Goal: Check status

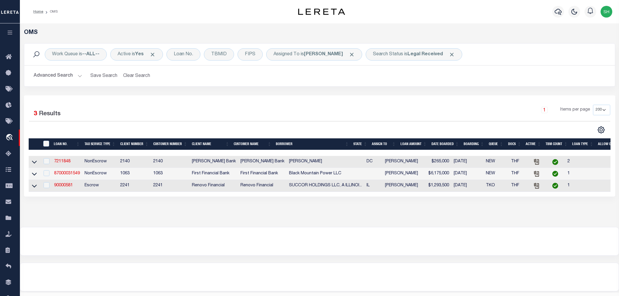
select select "200"
click at [411, 52] on b "Legal Received" at bounding box center [424, 54] width 35 height 5
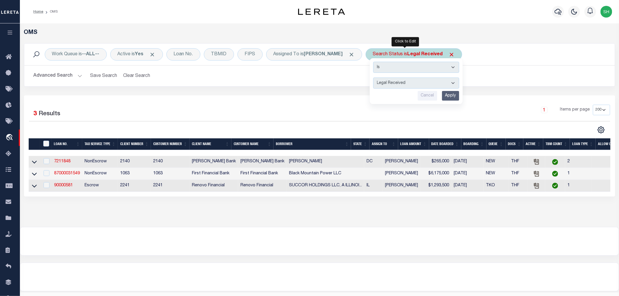
click at [394, 83] on select "Automated Search Bad Parcel Complete Duplicate Parcel High Dollar Reporting In …" at bounding box center [416, 83] width 86 height 11
select select "IP"
click at [373, 78] on select "Automated Search Bad Parcel Complete Duplicate Parcel High Dollar Reporting In …" at bounding box center [416, 83] width 86 height 11
click at [445, 96] on input "Apply" at bounding box center [450, 96] width 17 height 10
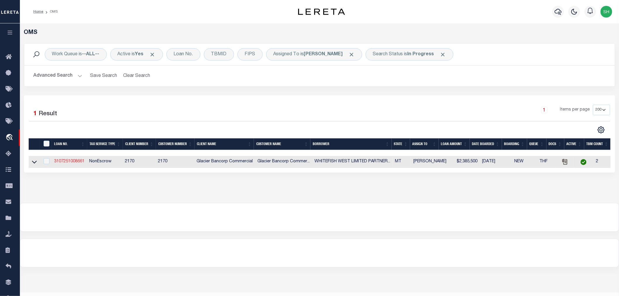
click at [69, 162] on link "3107251008661" at bounding box center [69, 161] width 30 height 4
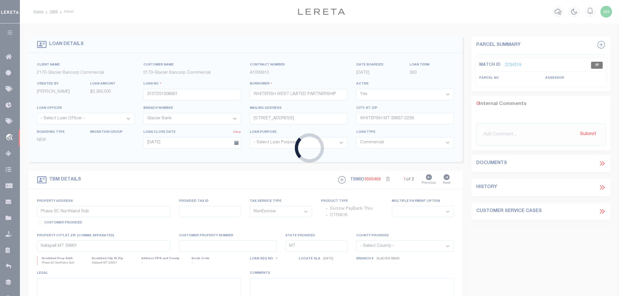
select select
select select "4569"
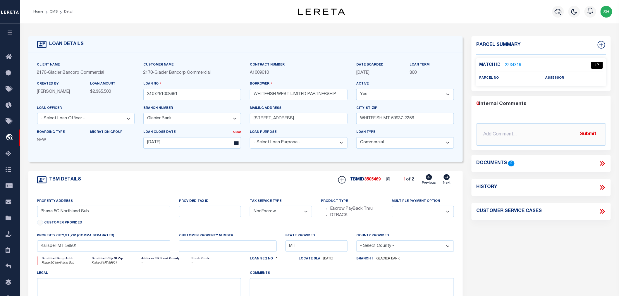
click at [509, 65] on link "2234319" at bounding box center [513, 65] width 16 height 6
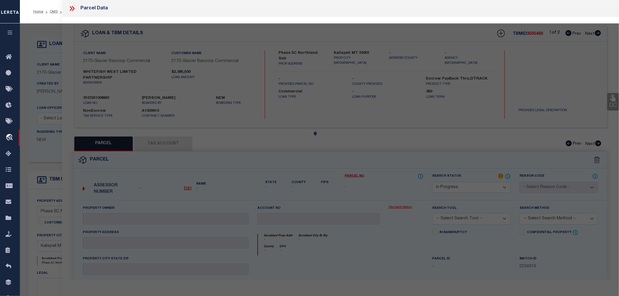
select select "AS"
checkbox input "false"
select select "IP"
checkbox input "false"
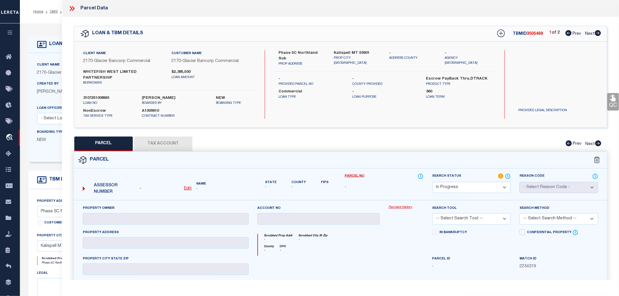
click at [462, 183] on select "Automated Search Bad Parcel Complete Duplicate Parcel High Dollar Reporting In …" at bounding box center [471, 187] width 79 height 11
click at [388, 115] on div "Client Name 2170 - Glacier Bancorp Commercial Customer Name 2170 - Glacier Banc…" at bounding box center [340, 85] width 533 height 86
click at [446, 182] on select "Automated Search Bad Parcel Complete Duplicate Parcel High Dollar Reporting In …" at bounding box center [471, 187] width 79 height 11
select select "NP"
click at [432, 182] on select "Automated Search Bad Parcel Complete Duplicate Parcel High Dollar Reporting In …" at bounding box center [471, 187] width 79 height 11
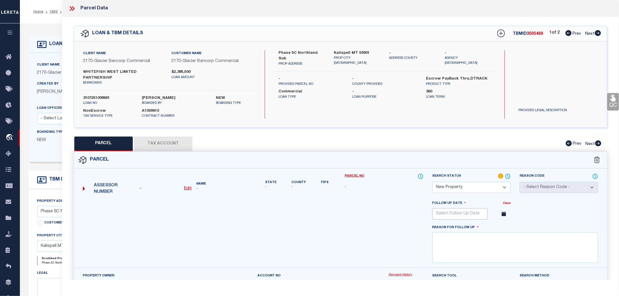
click at [461, 208] on input "text" at bounding box center [459, 213] width 55 height 11
click at [516, 225] on icon at bounding box center [517, 227] width 4 height 4
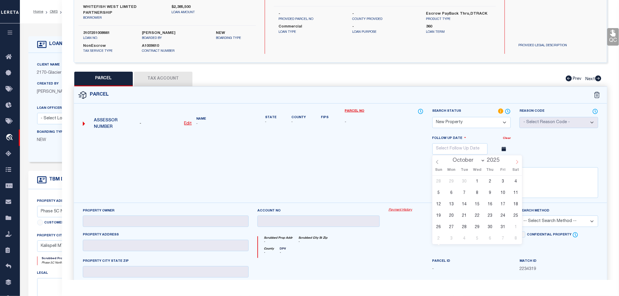
click at [517, 160] on icon at bounding box center [517, 162] width 4 height 4
select select "10"
click at [464, 212] on span "18" at bounding box center [464, 215] width 11 height 11
type input "[DATE]"
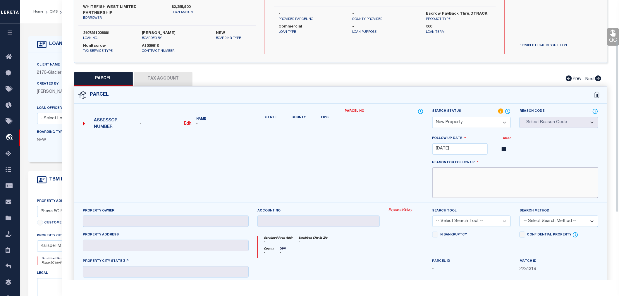
click at [482, 182] on textarea at bounding box center [515, 182] width 166 height 31
drag, startPoint x: 484, startPoint y: 167, endPoint x: 412, endPoint y: 168, distance: 72.6
click at [412, 168] on div "Follow Up Date Clear [DATE] August September October November [DATE] Sun Mon Tu…" at bounding box center [341, 169] width 542 height 68
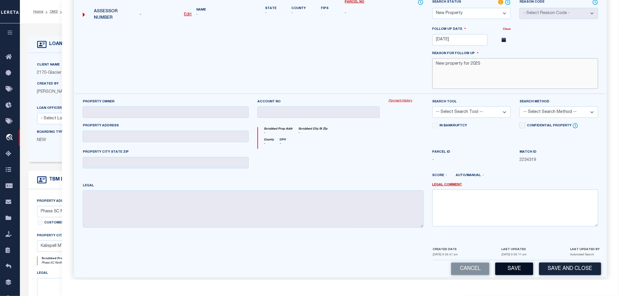
type textarea "New property for 2025"
click at [515, 263] on button "Save" at bounding box center [514, 269] width 38 height 13
select select "AS"
checkbox input "false"
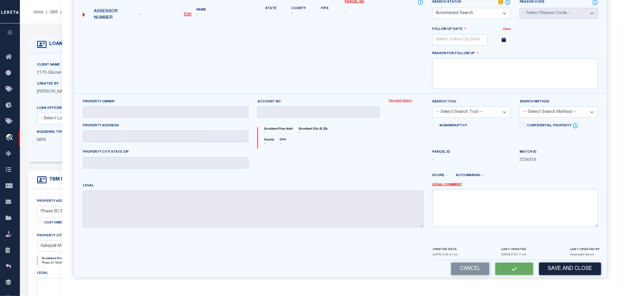
select select "NP"
type input "[DATE]"
type textarea "New property for 2025"
checkbox input "false"
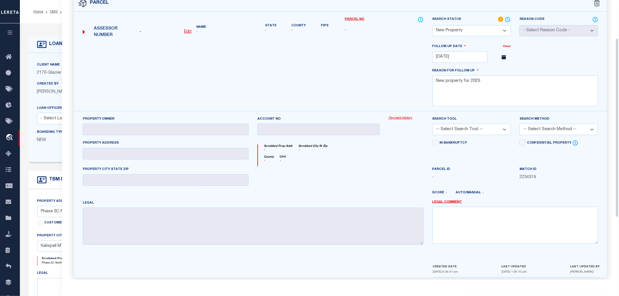
scroll to position [27, 0]
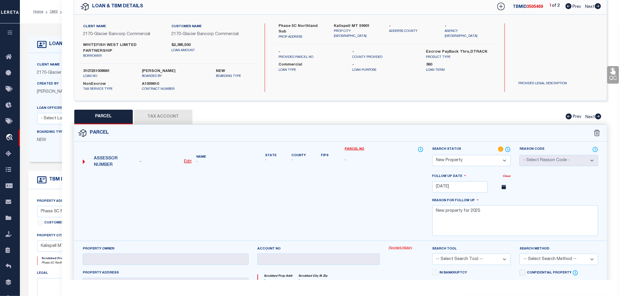
click at [598, 7] on icon at bounding box center [598, 6] width 6 height 6
select select "AS"
checkbox input "false"
select select "IP"
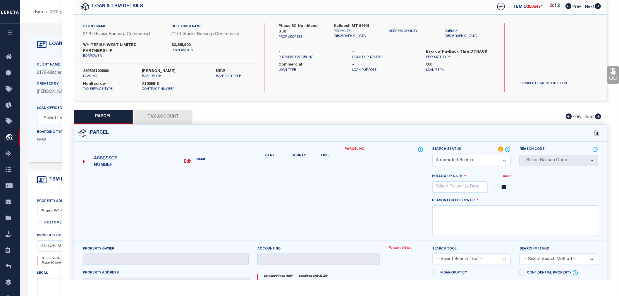
checkbox input "false"
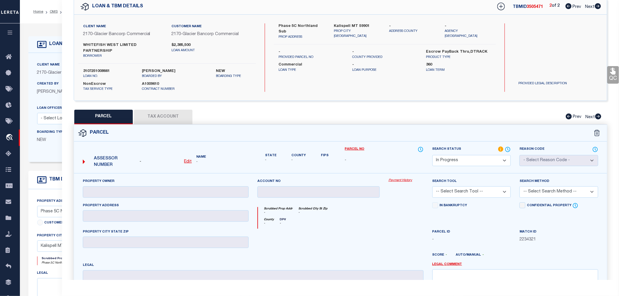
click at [477, 156] on select "Automated Search Bad Parcel Complete Duplicate Parcel High Dollar Reporting In …" at bounding box center [471, 160] width 79 height 11
select select "NP"
click at [432, 155] on select "Automated Search Bad Parcel Complete Duplicate Parcel High Dollar Reporting In …" at bounding box center [471, 160] width 79 height 11
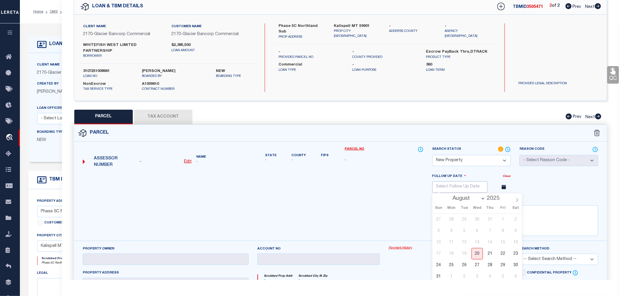
click at [455, 181] on input "text" at bounding box center [459, 186] width 55 height 11
click at [517, 198] on icon at bounding box center [517, 200] width 4 height 4
select select "10"
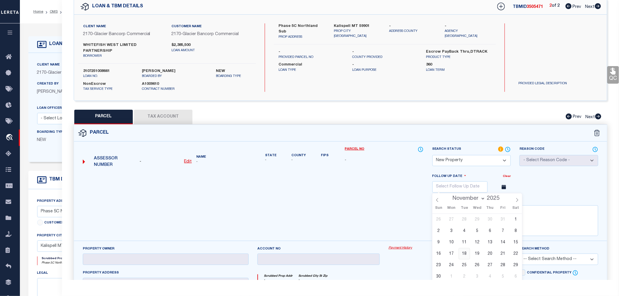
click at [463, 250] on span "18" at bounding box center [464, 253] width 11 height 11
type input "[DATE]"
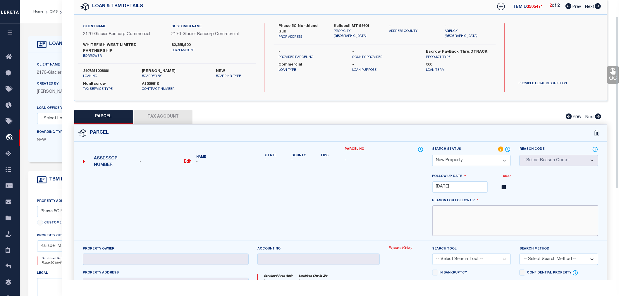
click at [481, 222] on textarea at bounding box center [515, 220] width 166 height 31
paste textarea "New property for 2025"
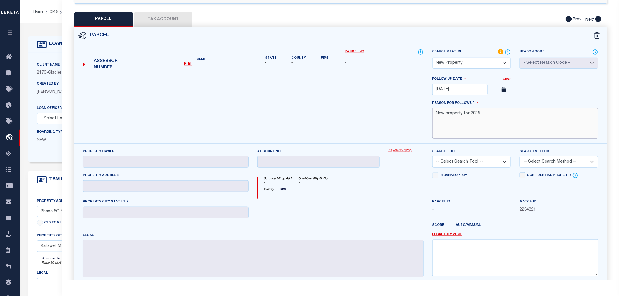
scroll to position [174, 0]
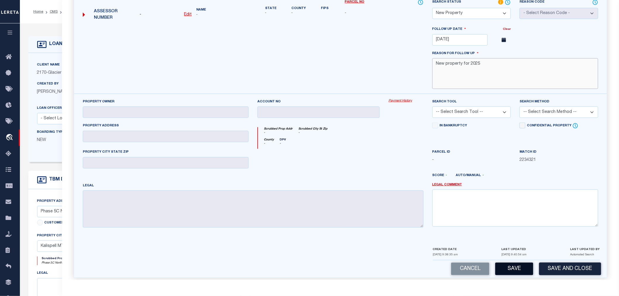
type textarea "New property for 2025"
click at [512, 264] on button "Save" at bounding box center [514, 269] width 38 height 13
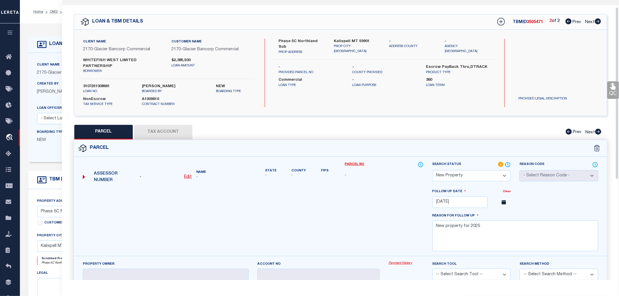
select select "AS"
checkbox input "false"
select select "NP"
type input "[DATE]"
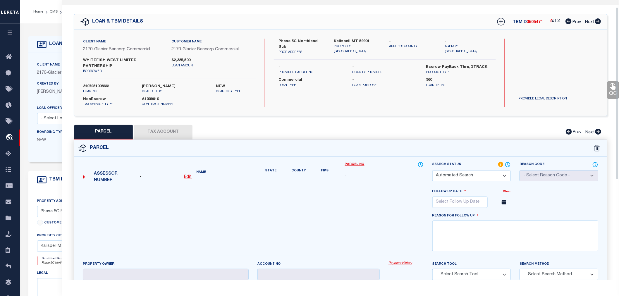
type textarea "New property for 2025"
checkbox input "false"
click at [537, 23] on span "3505471" at bounding box center [535, 22] width 16 height 4
copy span "3505471"
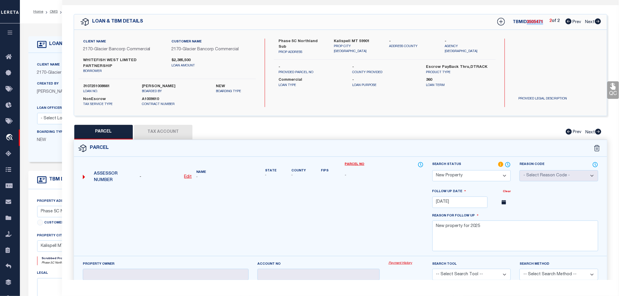
click at [567, 20] on icon at bounding box center [568, 21] width 6 height 6
select select "AS"
checkbox input "false"
select select "NP"
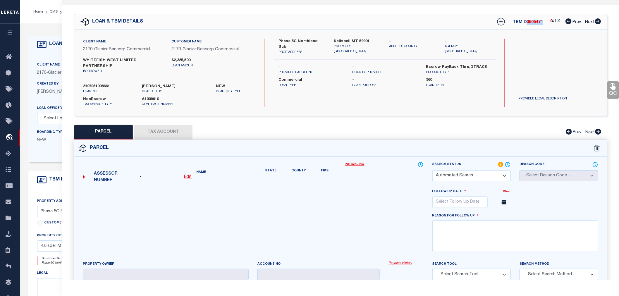
type input "[DATE]"
type textarea "New property for 2025"
checkbox input "false"
click at [534, 22] on span "3505469" at bounding box center [535, 22] width 16 height 4
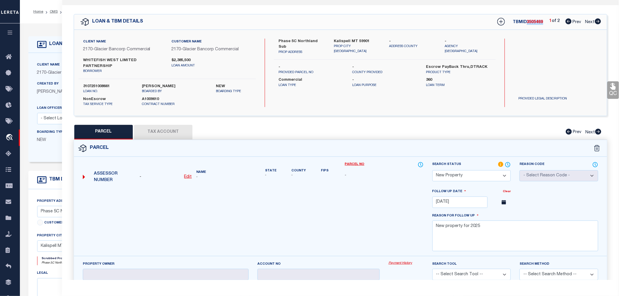
copy span "3505469"
click at [106, 84] on label "3107251008661" at bounding box center [108, 87] width 50 height 6
copy label "3107251008661"
click at [192, 211] on div at bounding box center [253, 222] width 350 height 68
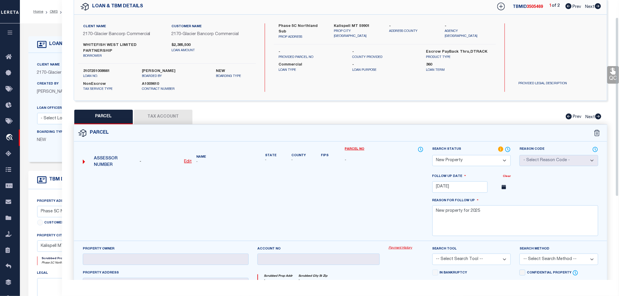
scroll to position [0, 0]
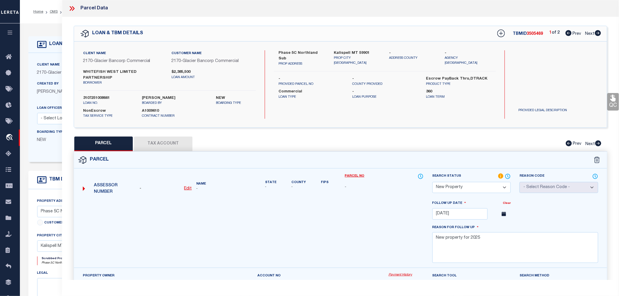
click at [71, 9] on icon at bounding box center [71, 8] width 3 height 5
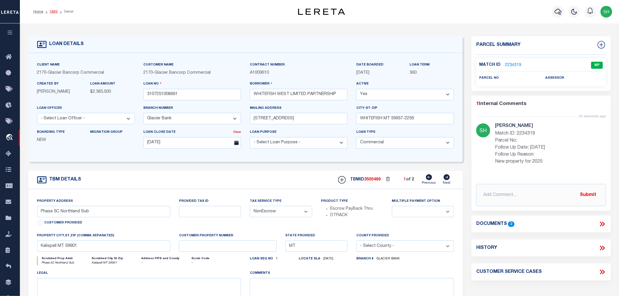
click at [55, 11] on link "OMS" at bounding box center [54, 12] width 8 height 4
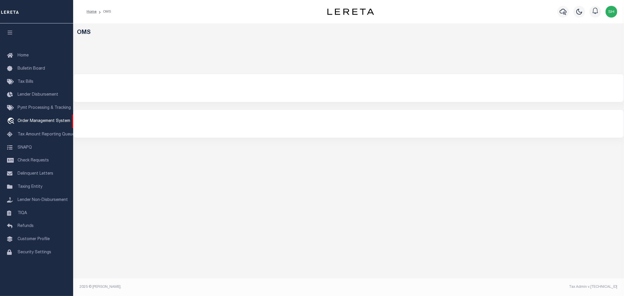
select select "200"
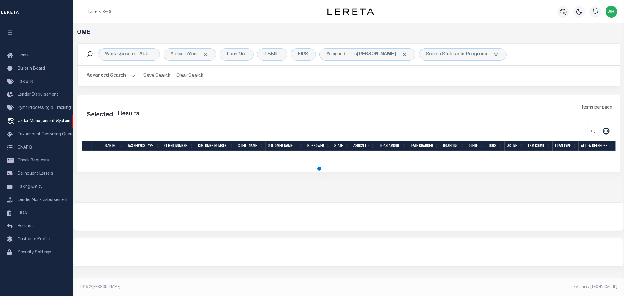
select select "200"
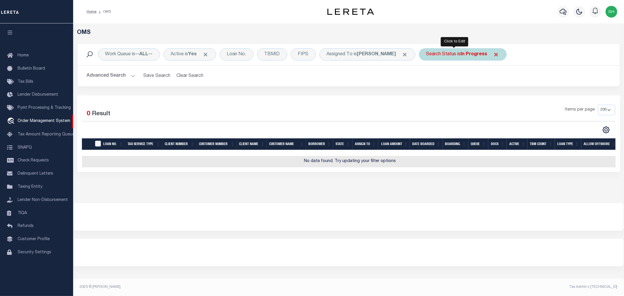
click at [448, 59] on div "Search Status is In Progress" at bounding box center [463, 54] width 88 height 12
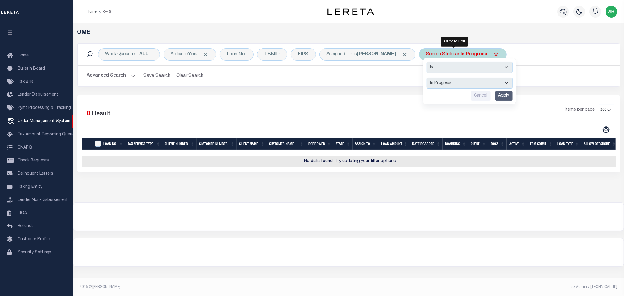
click at [434, 83] on select "Automated Search Bad Parcel Complete Duplicate Parcel High Dollar Reporting In …" at bounding box center [469, 83] width 86 height 11
select select "RD"
click at [426, 78] on select "Automated Search Bad Parcel Complete Duplicate Parcel High Dollar Reporting In …" at bounding box center [469, 83] width 86 height 11
click at [495, 95] on input "Apply" at bounding box center [503, 96] width 17 height 10
